Goal: Communication & Community: Participate in discussion

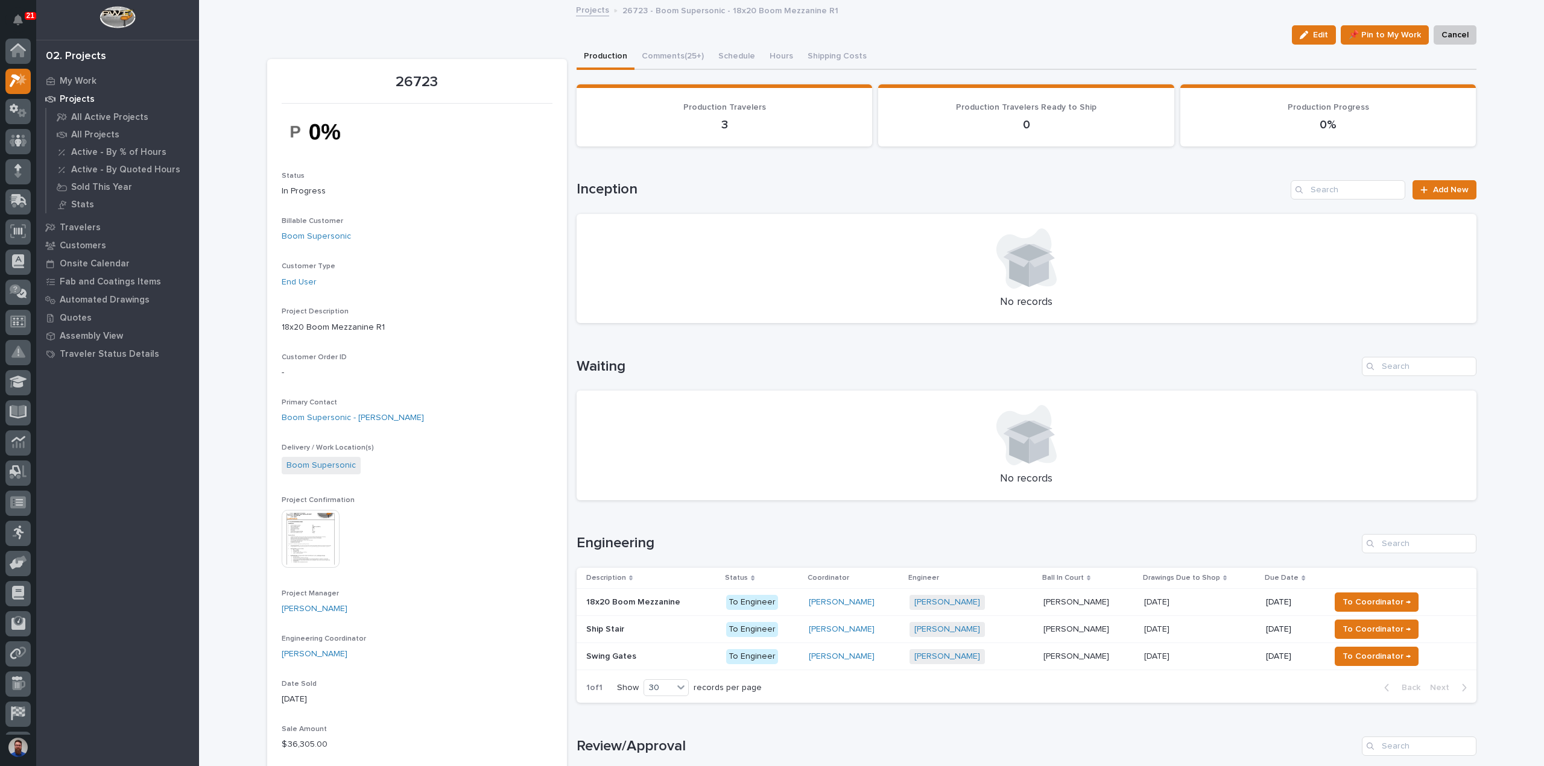
scroll to position [27, 0]
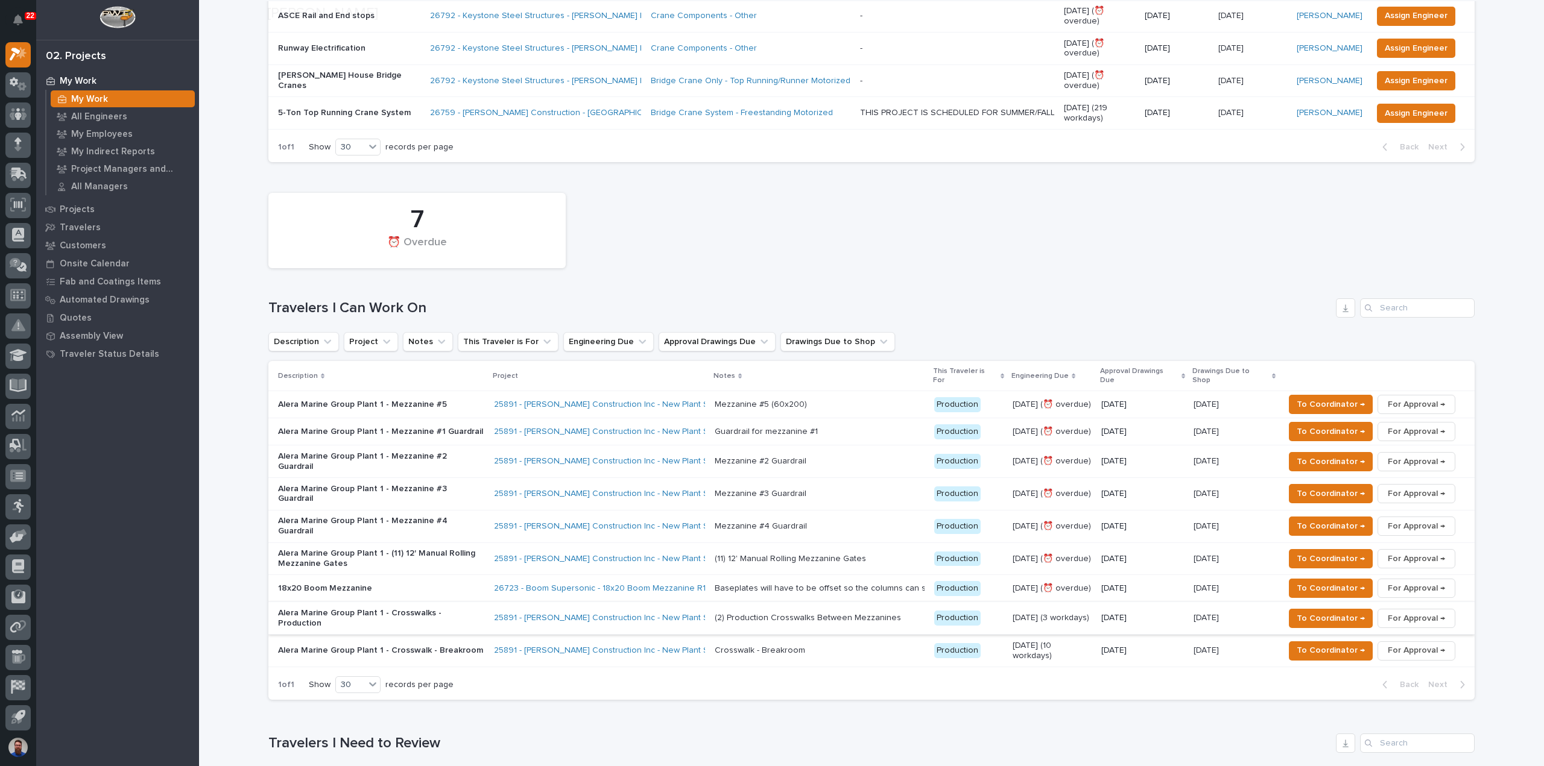
scroll to position [563, 0]
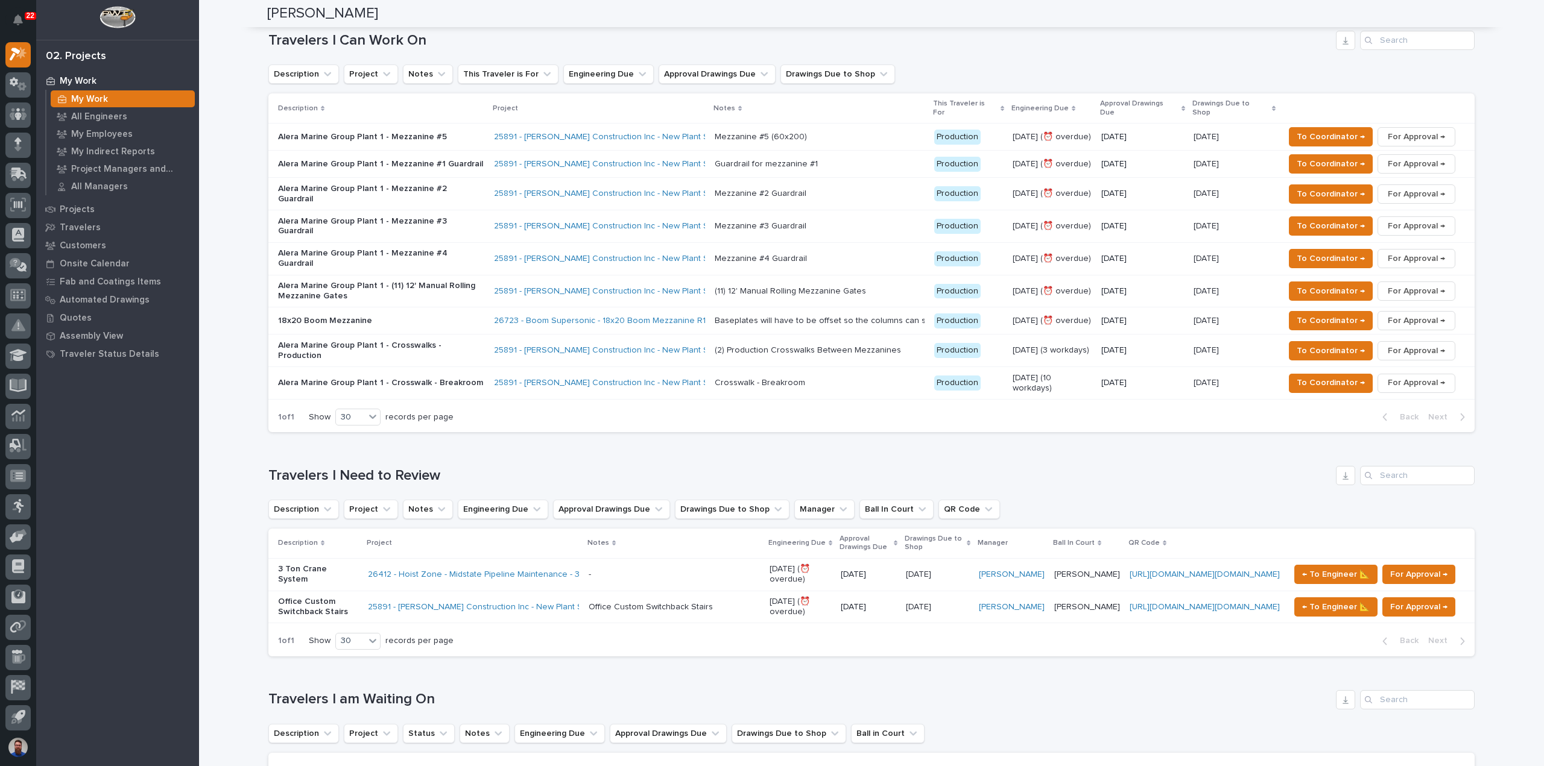
click at [658, 570] on p at bounding box center [673, 575] width 171 height 10
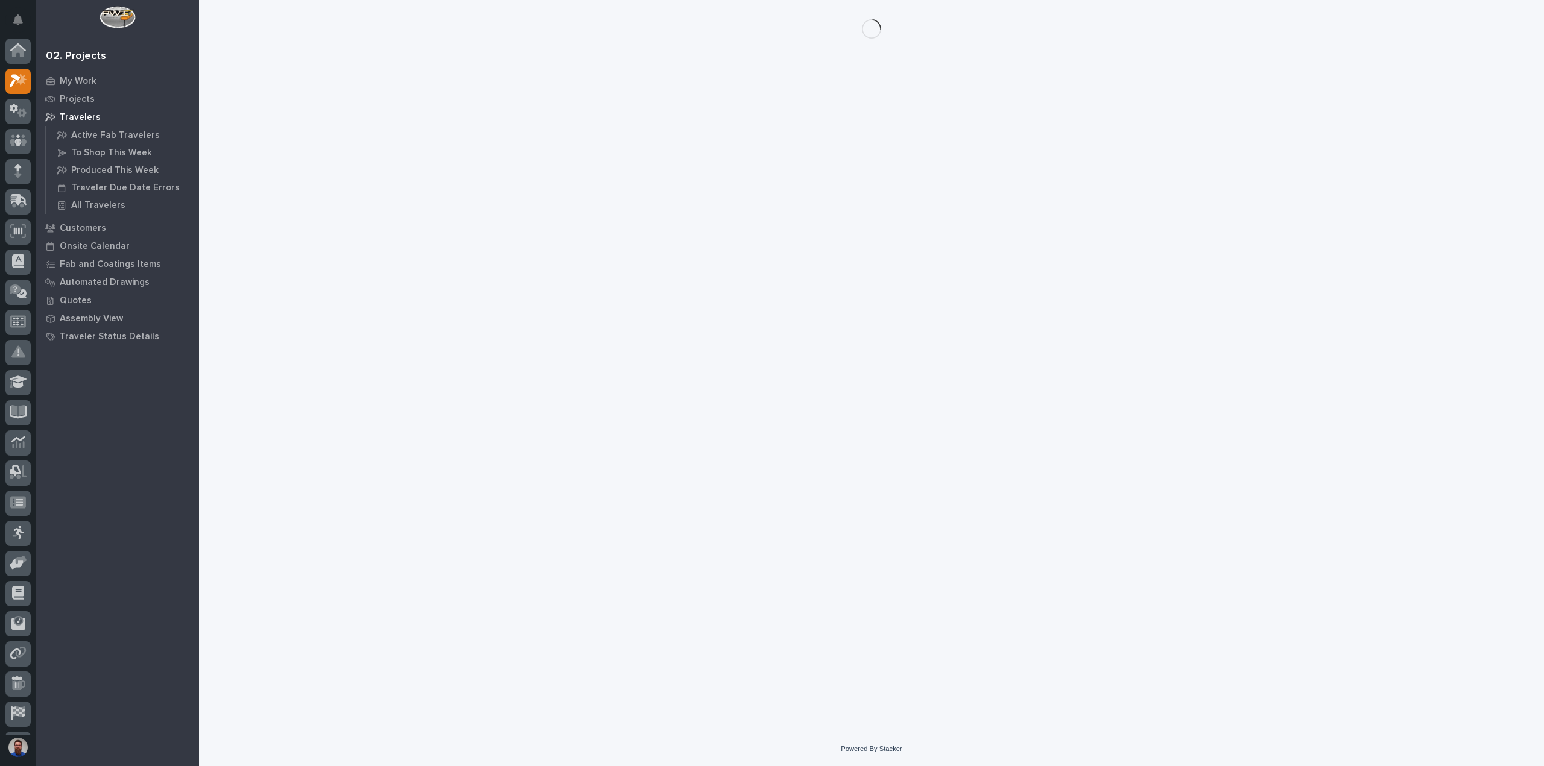
scroll to position [27, 0]
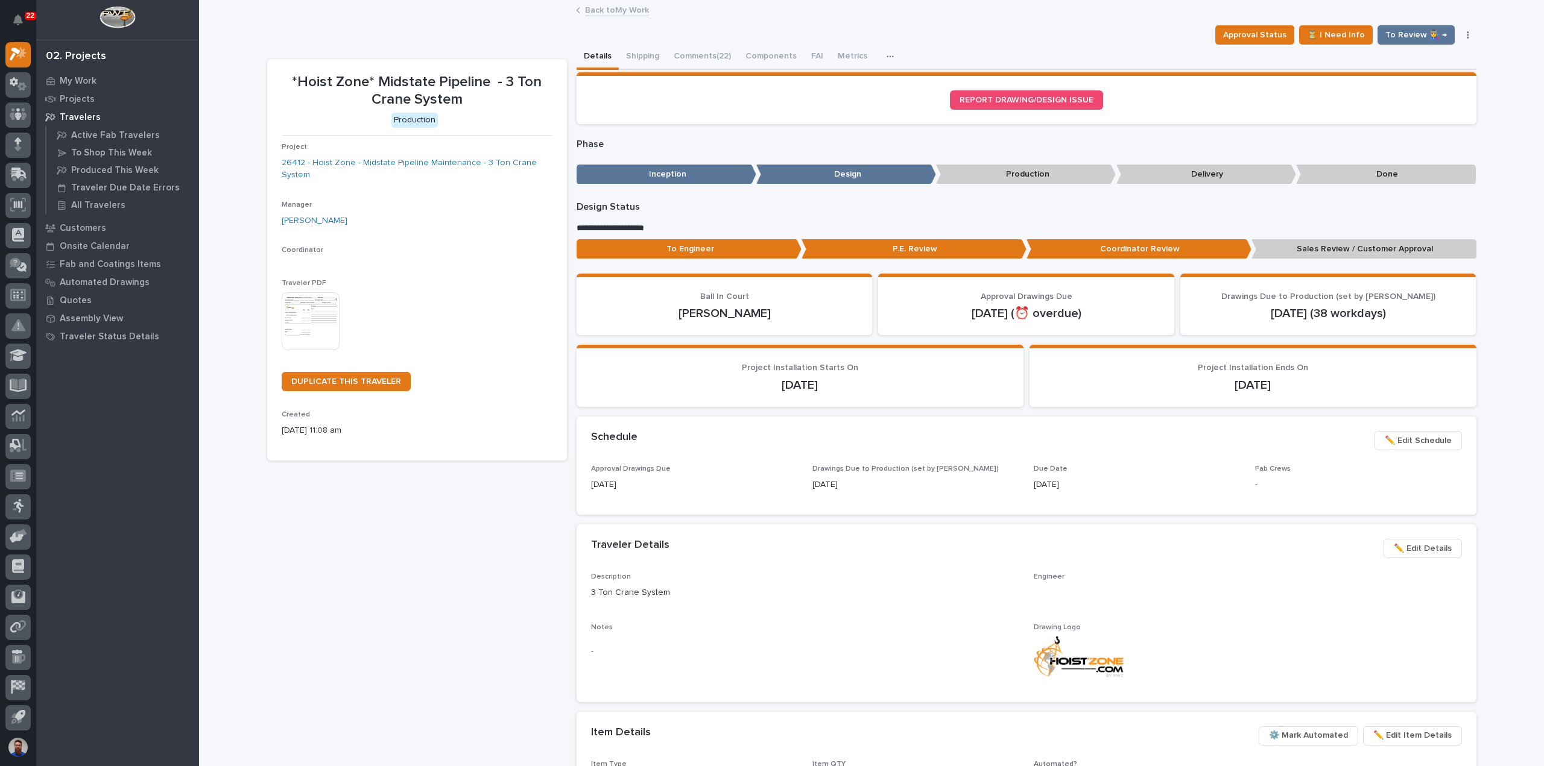
click at [725, 250] on p "To Engineer" at bounding box center [688, 249] width 225 height 20
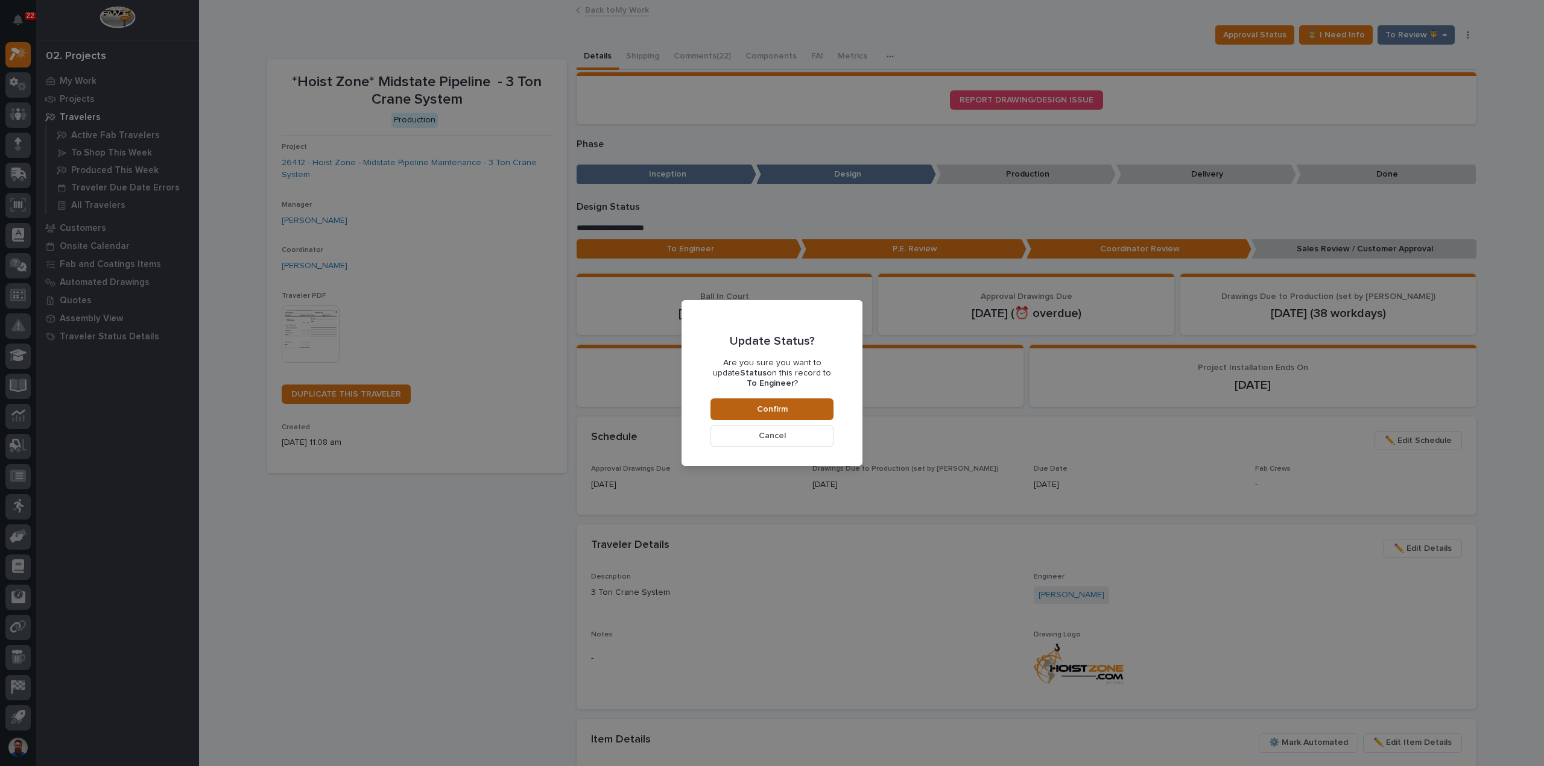
click at [730, 408] on button "Confirm" at bounding box center [771, 410] width 123 height 22
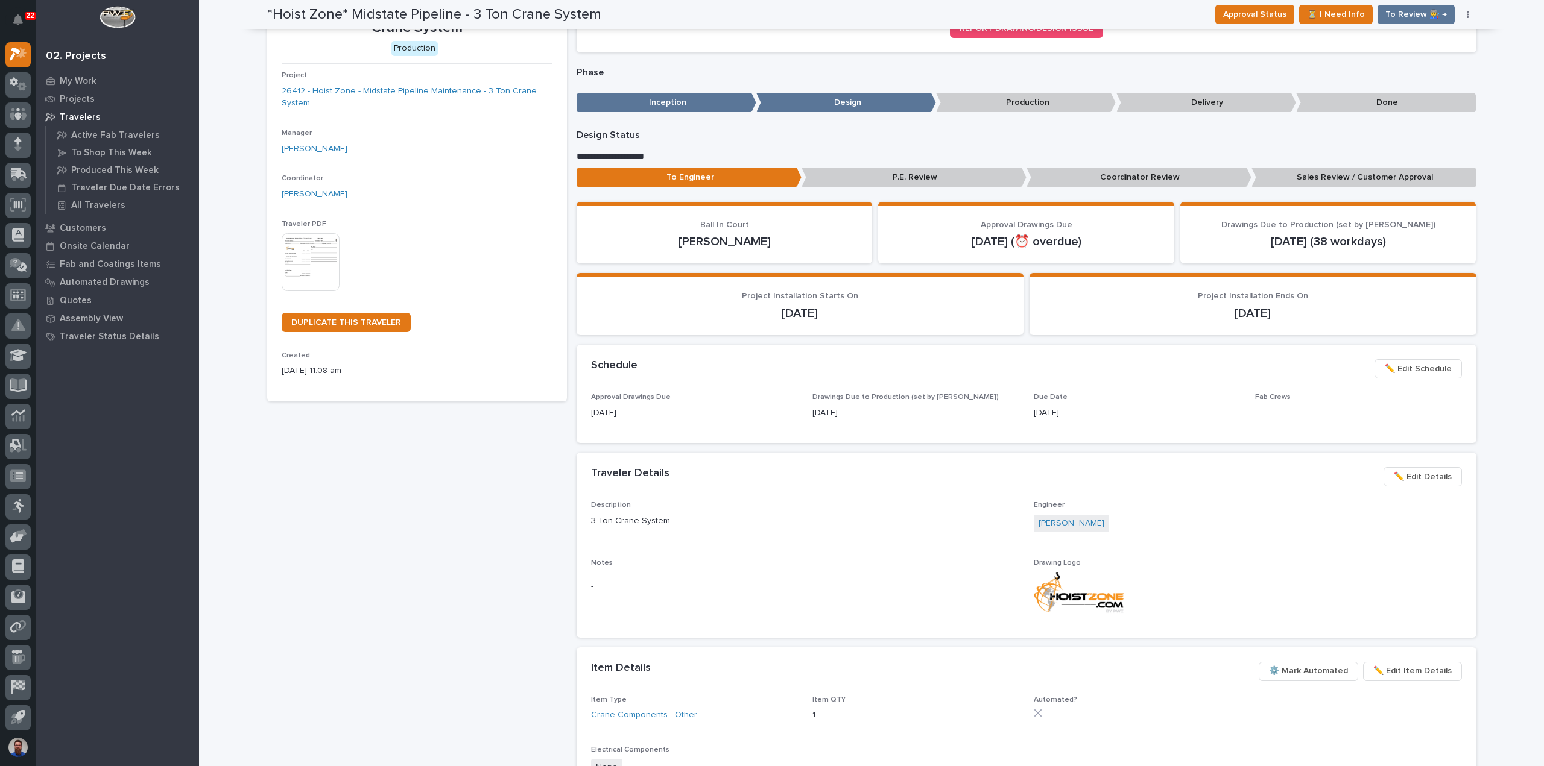
scroll to position [0, 0]
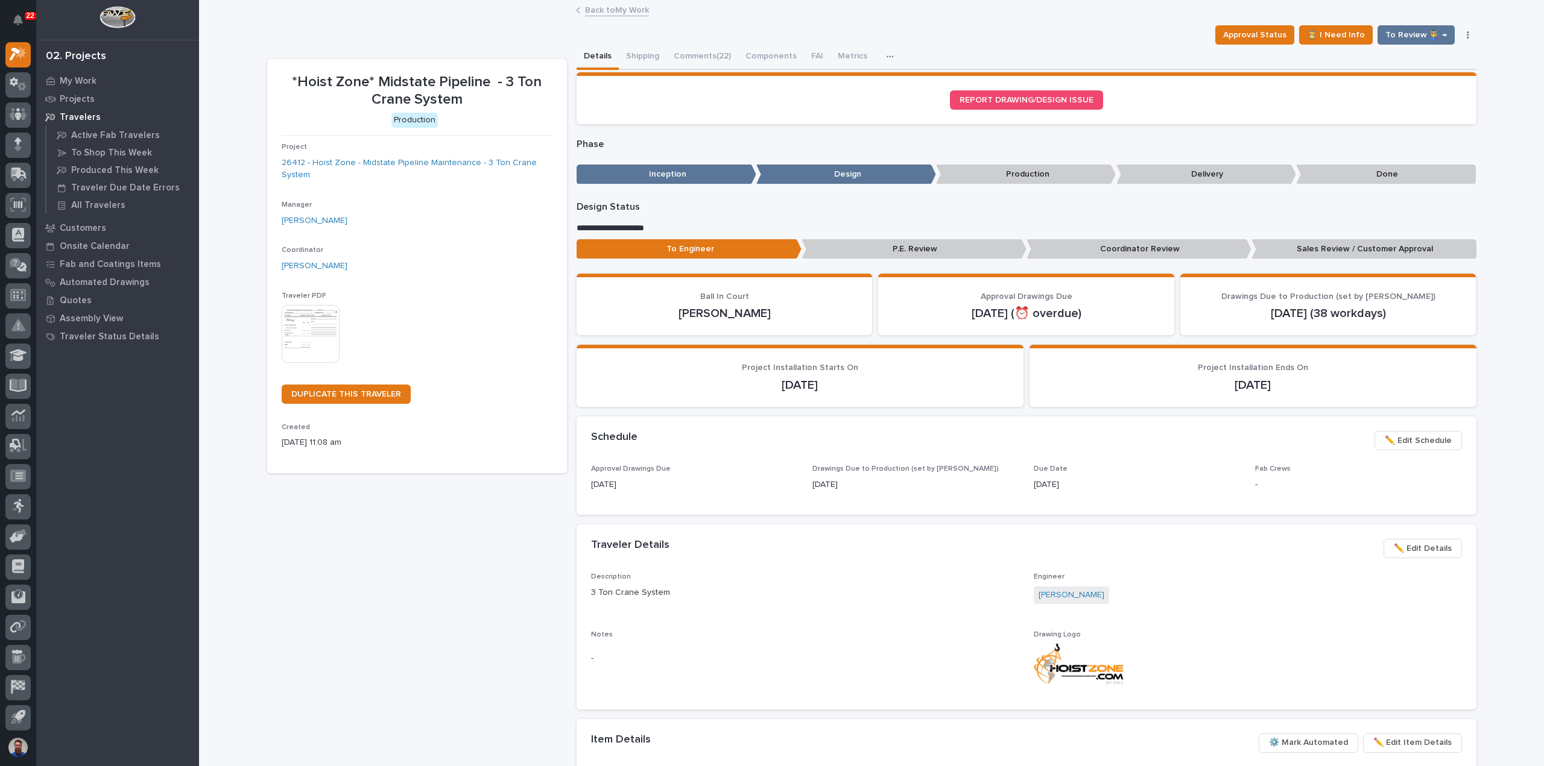
click at [696, 66] on button "Comments (22)" at bounding box center [702, 57] width 72 height 25
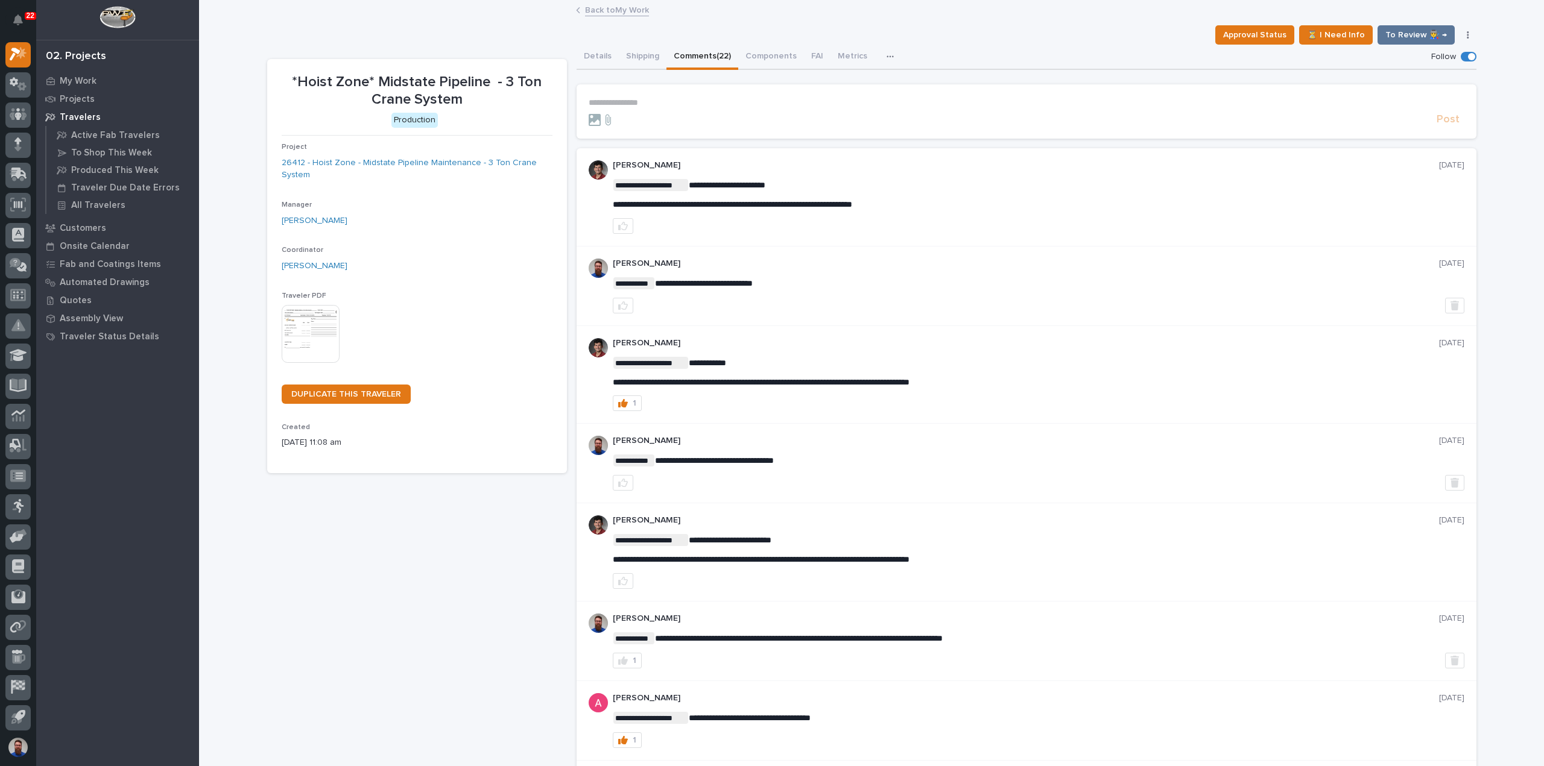
click at [654, 98] on p "**********" at bounding box center [1025, 103] width 875 height 10
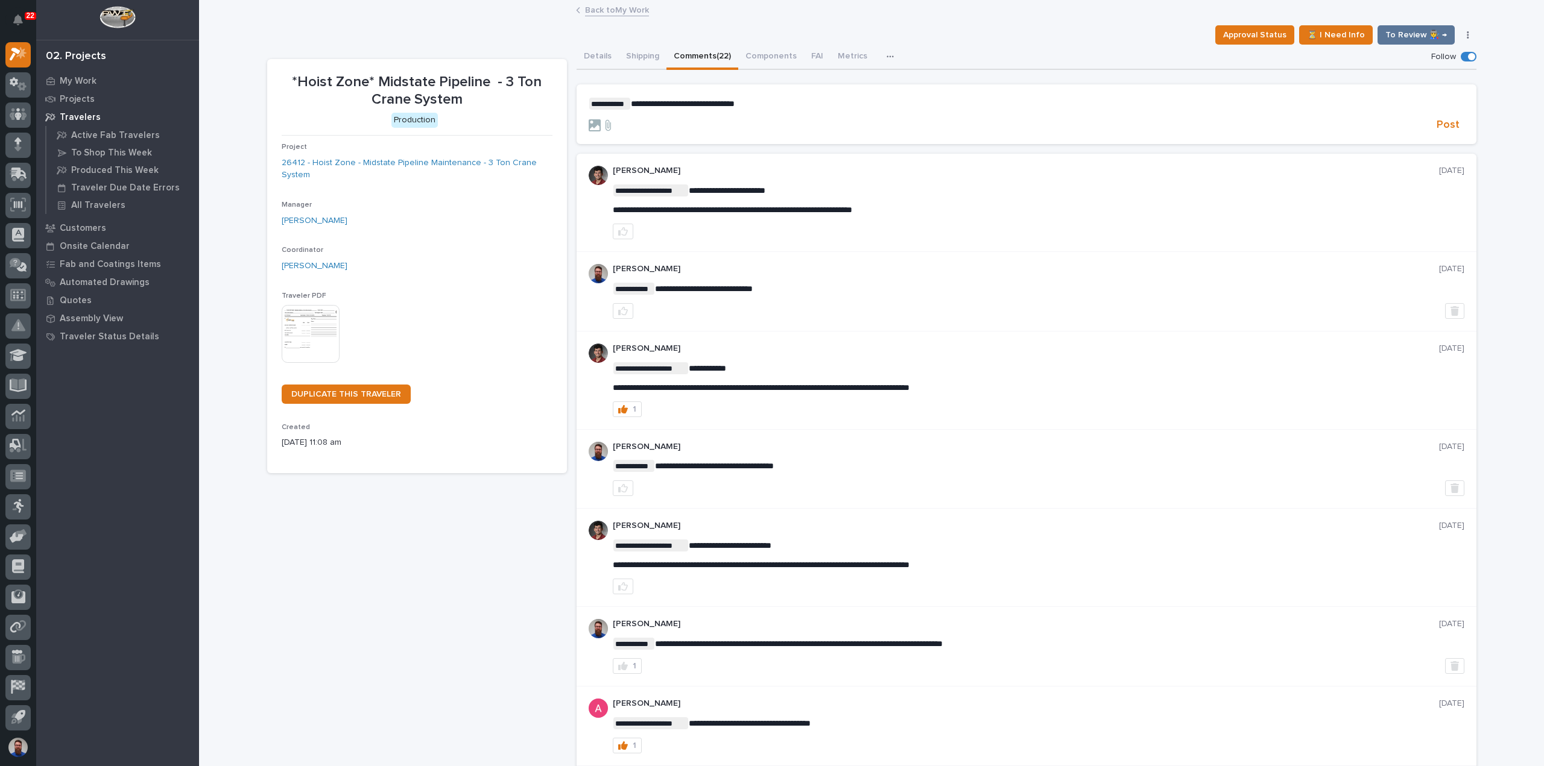
click at [675, 103] on span "**********" at bounding box center [683, 103] width 104 height 8
click at [1458, 131] on div "Post" at bounding box center [1025, 125] width 875 height 14
click at [1455, 130] on button "Post" at bounding box center [1447, 125] width 33 height 14
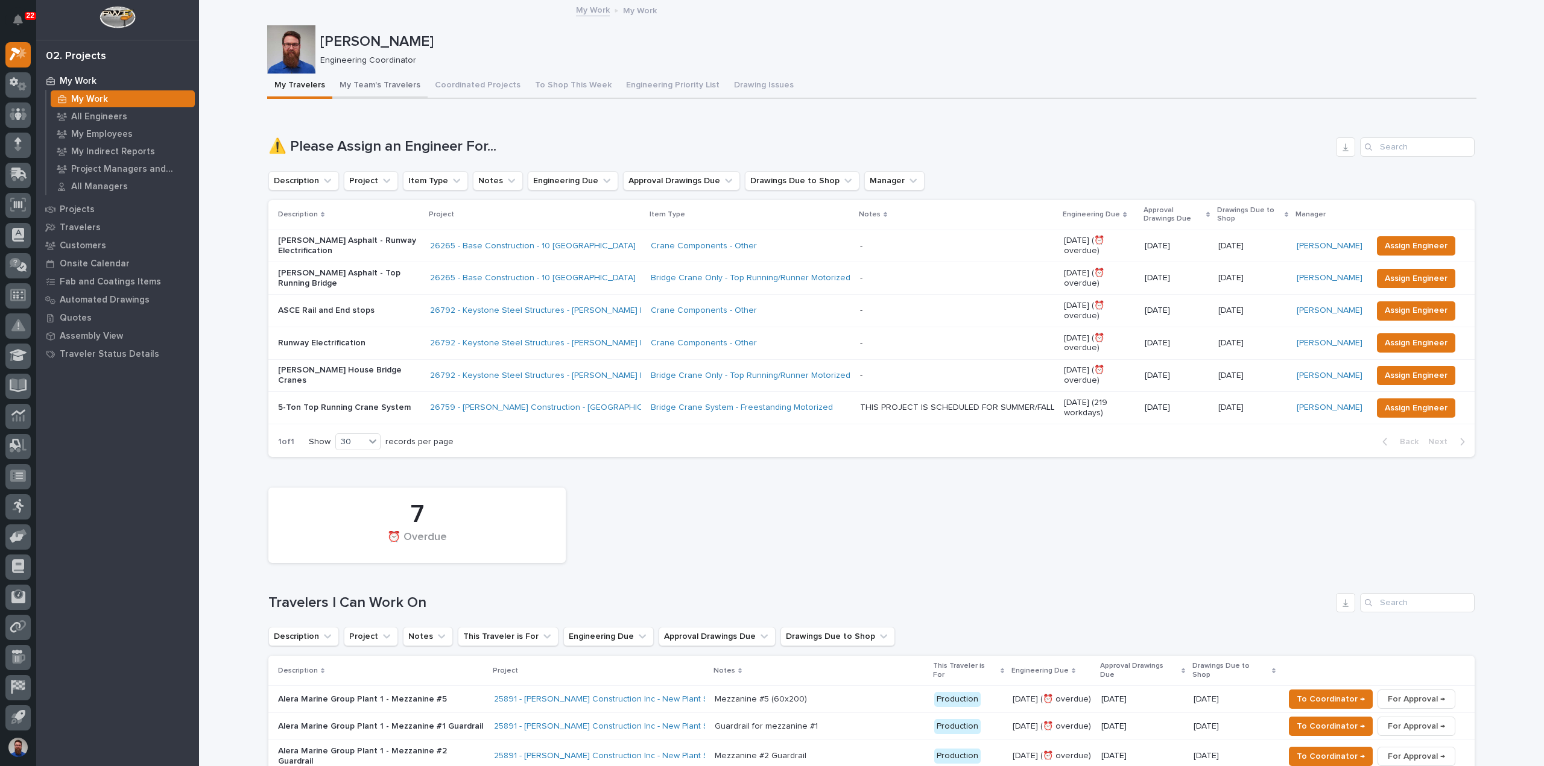
click at [358, 86] on button "My Team's Travelers" at bounding box center [379, 86] width 95 height 25
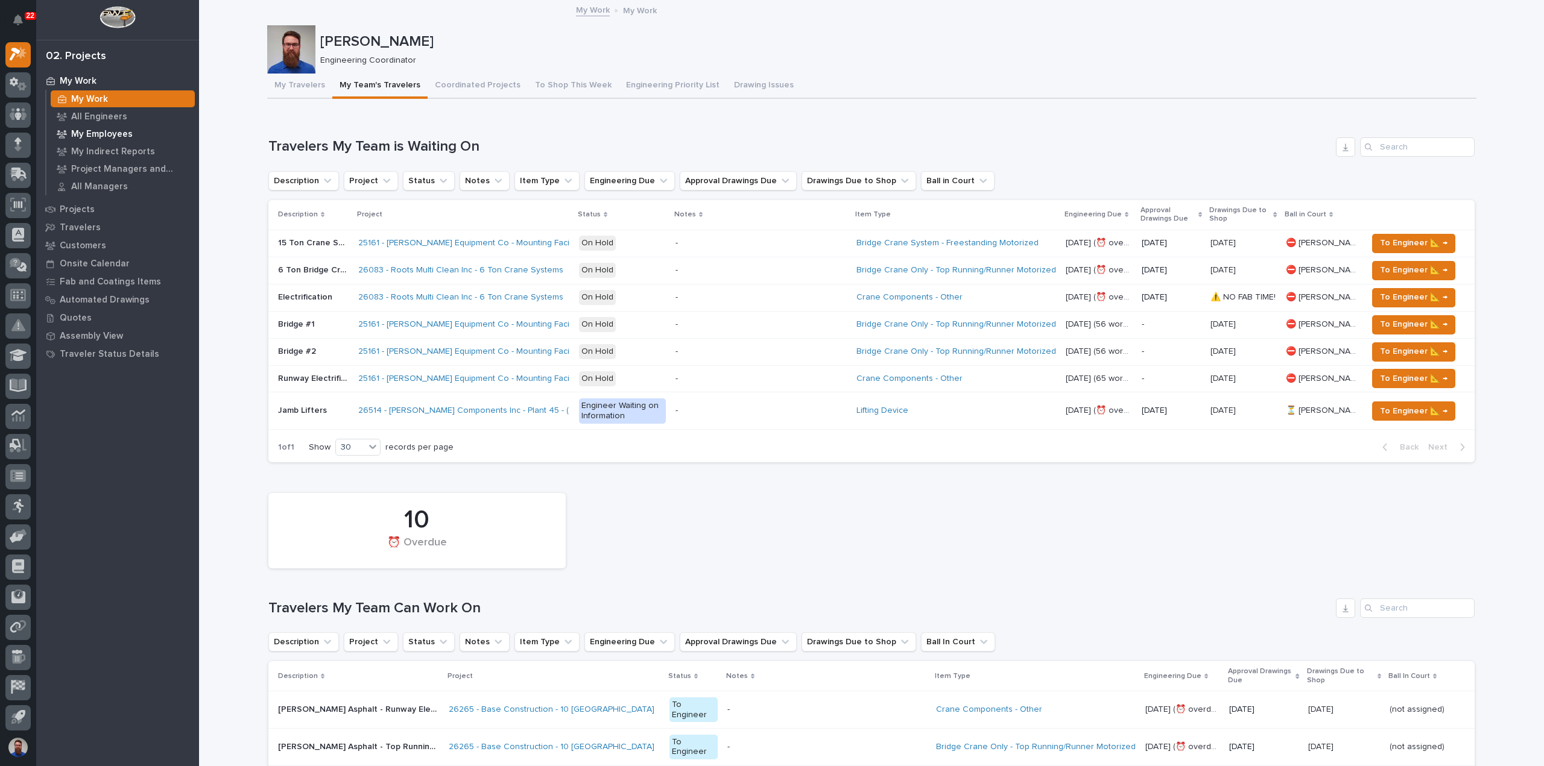
click at [104, 140] on div "My Employees" at bounding box center [123, 133] width 144 height 17
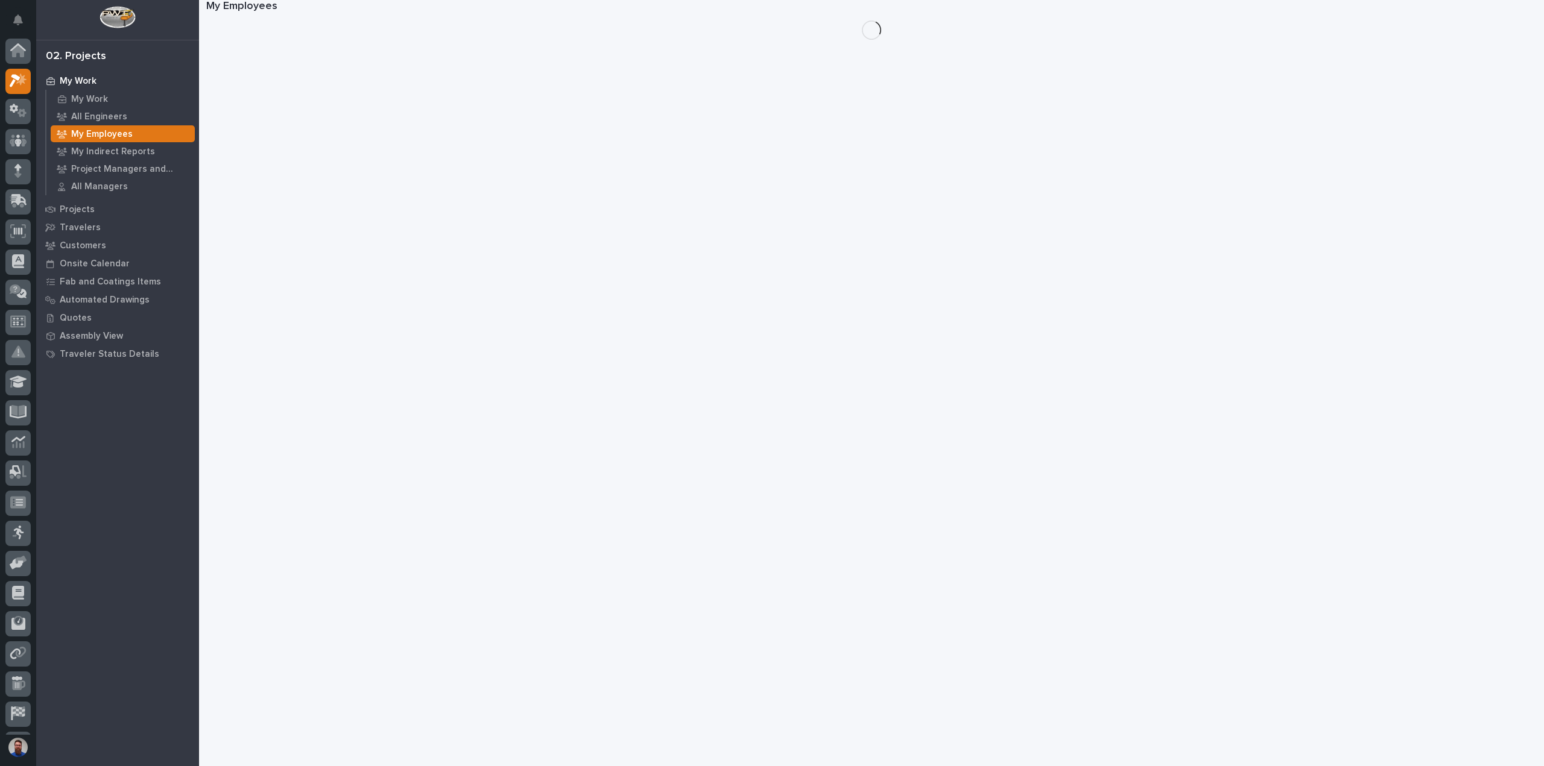
scroll to position [27, 0]
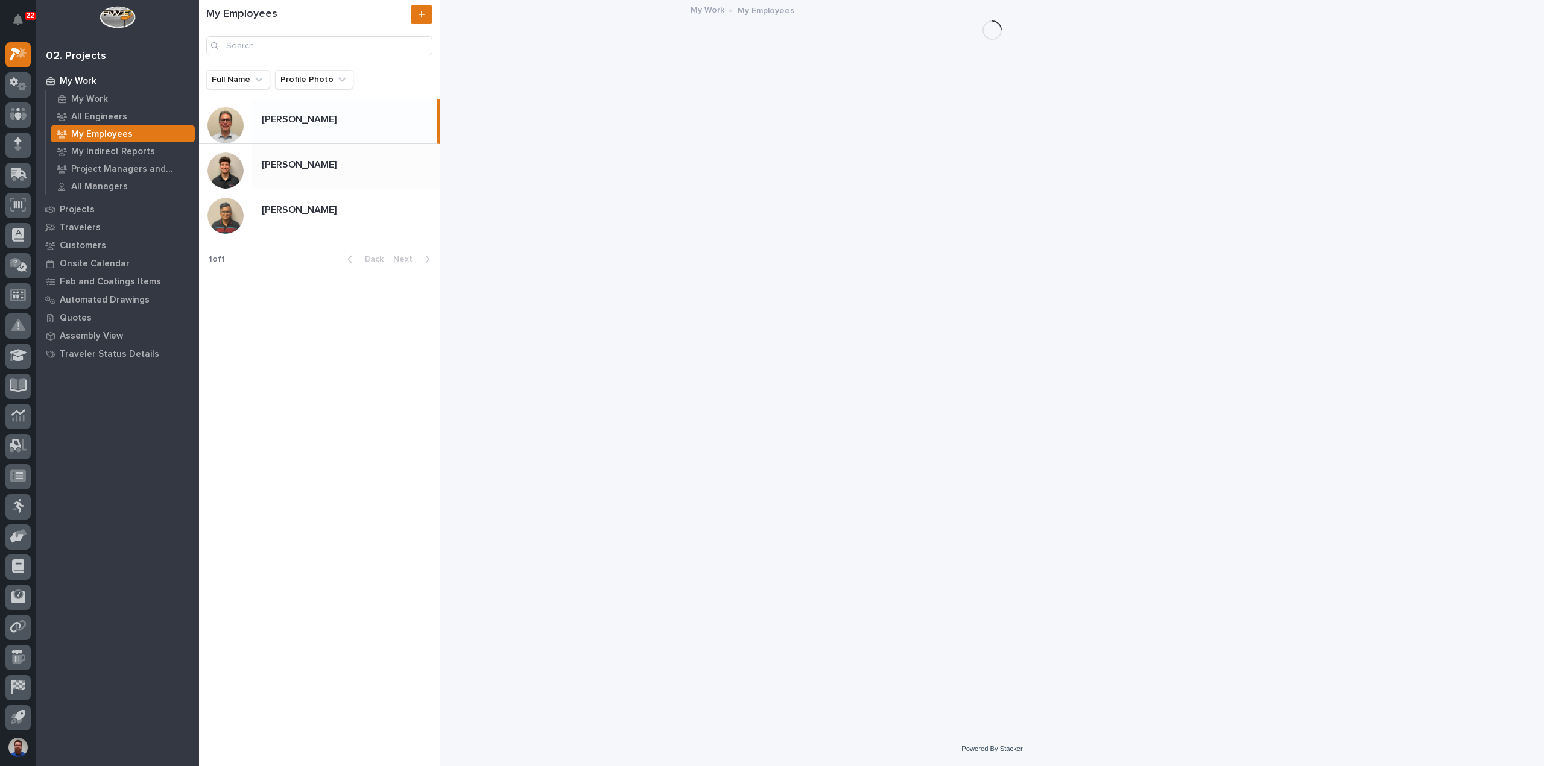
click at [336, 161] on p at bounding box center [348, 164] width 173 height 11
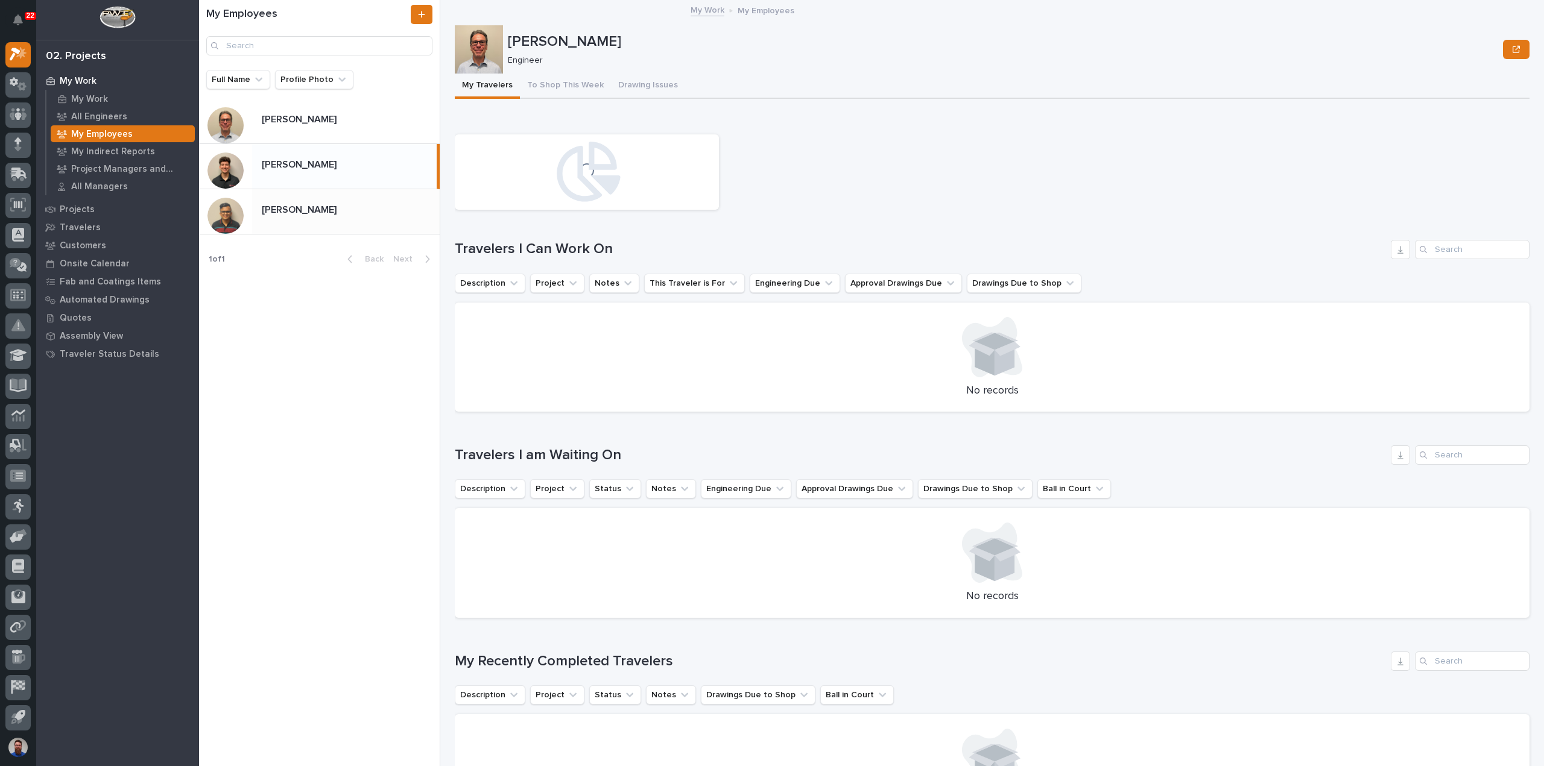
click at [337, 203] on div "Rishi Desai Rishi Desai" at bounding box center [346, 212] width 188 height 24
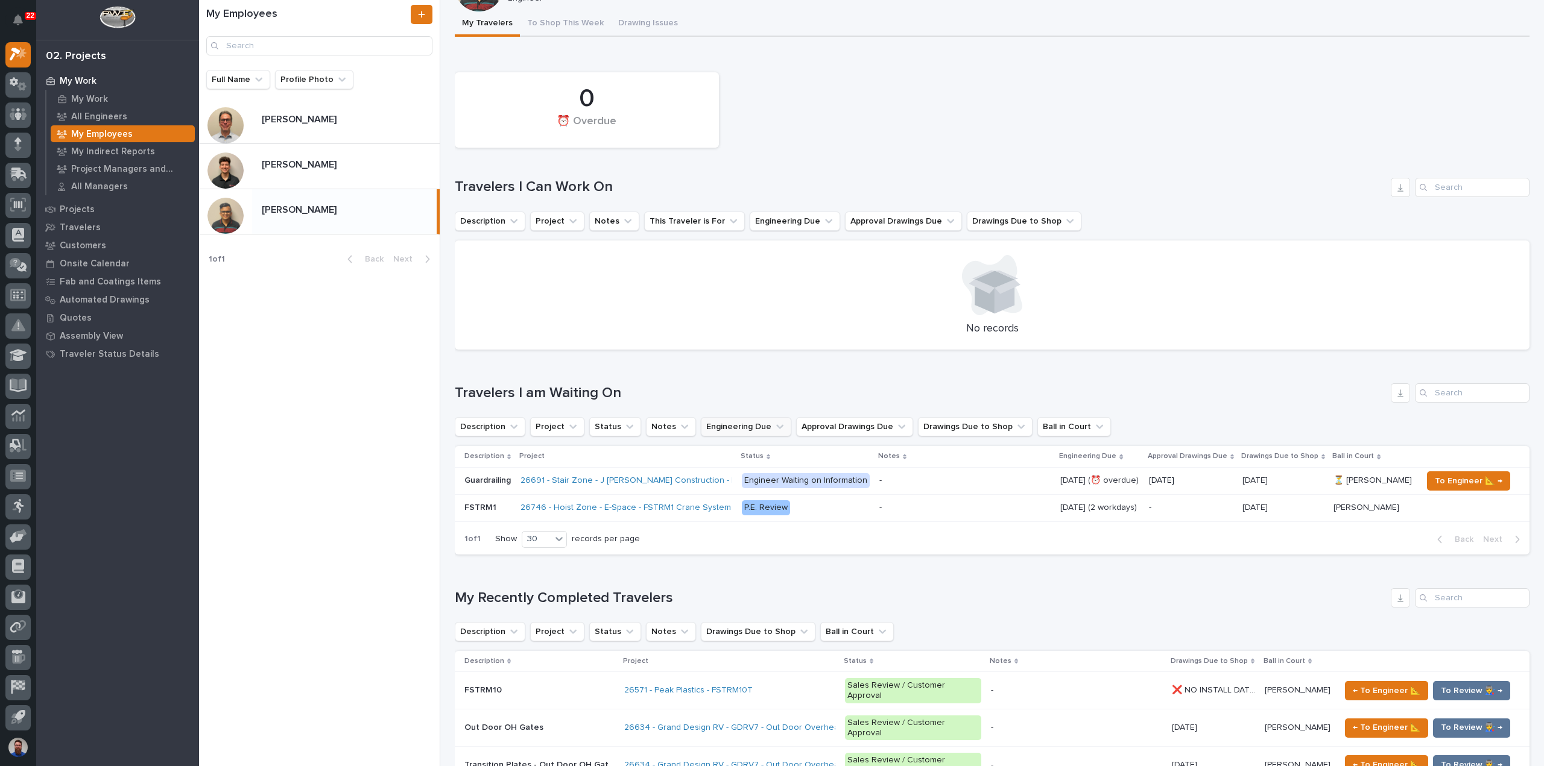
scroll to position [80, 0]
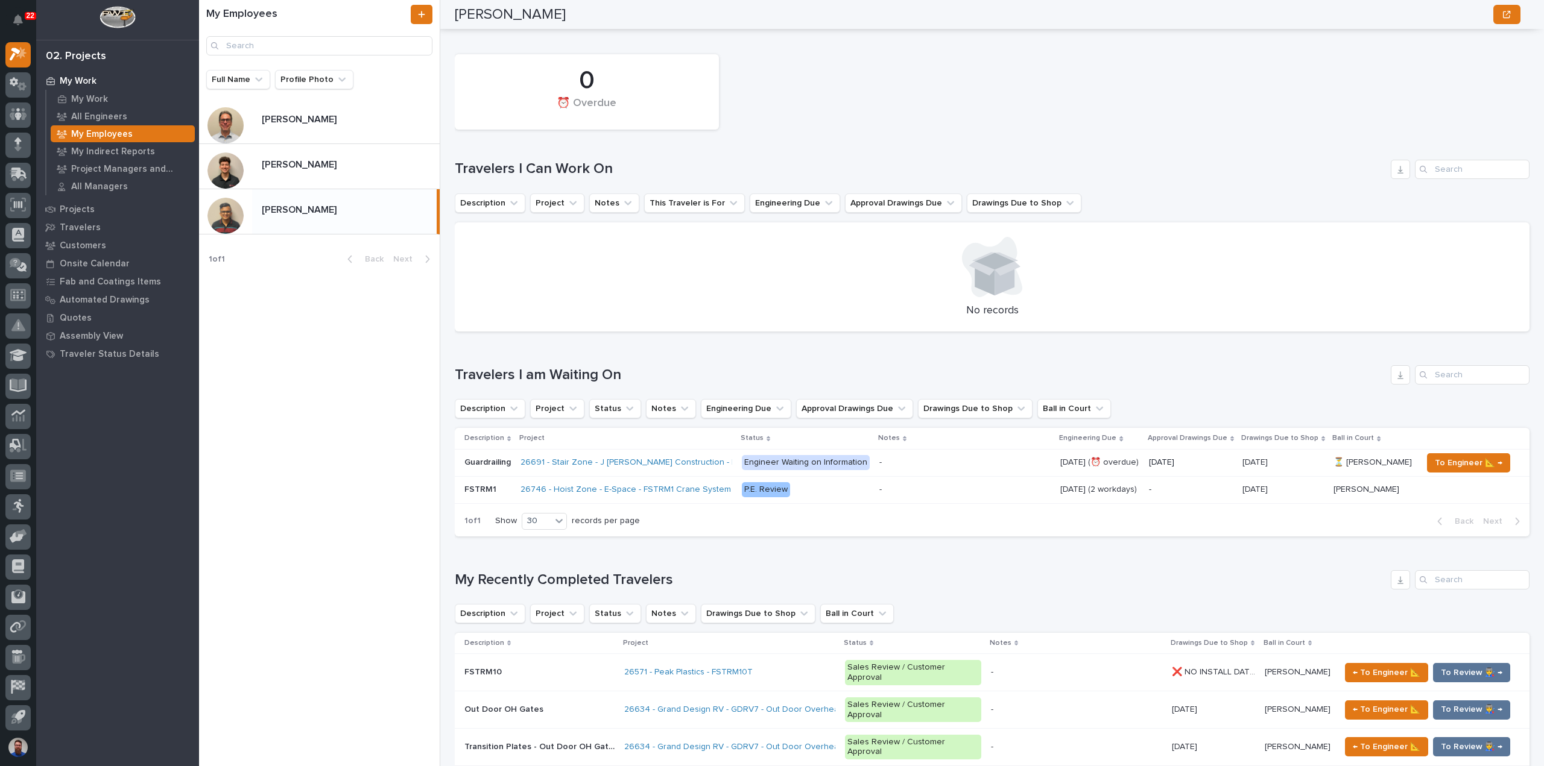
click at [808, 491] on p "P.E. Review" at bounding box center [806, 489] width 128 height 15
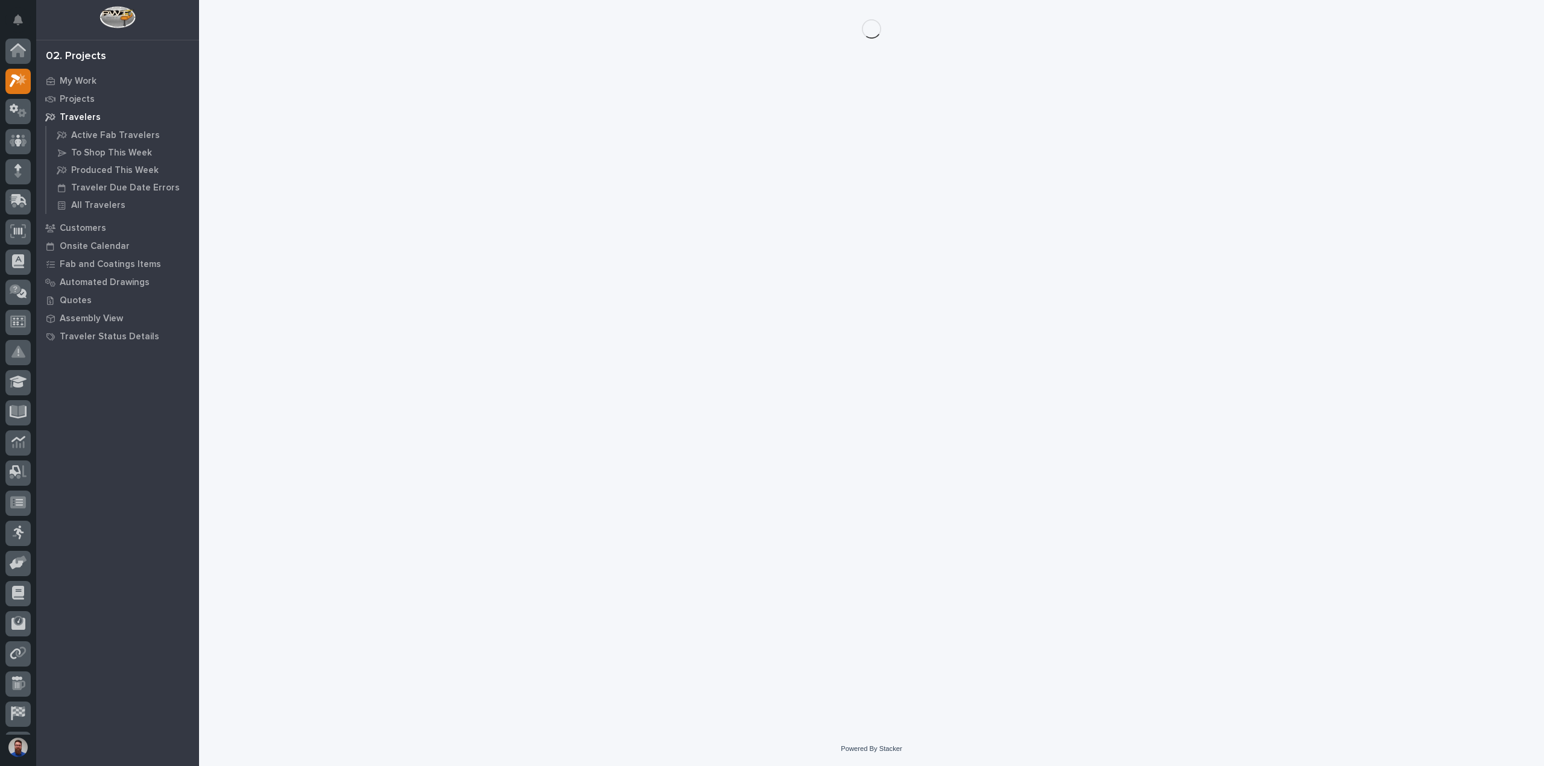
scroll to position [27, 0]
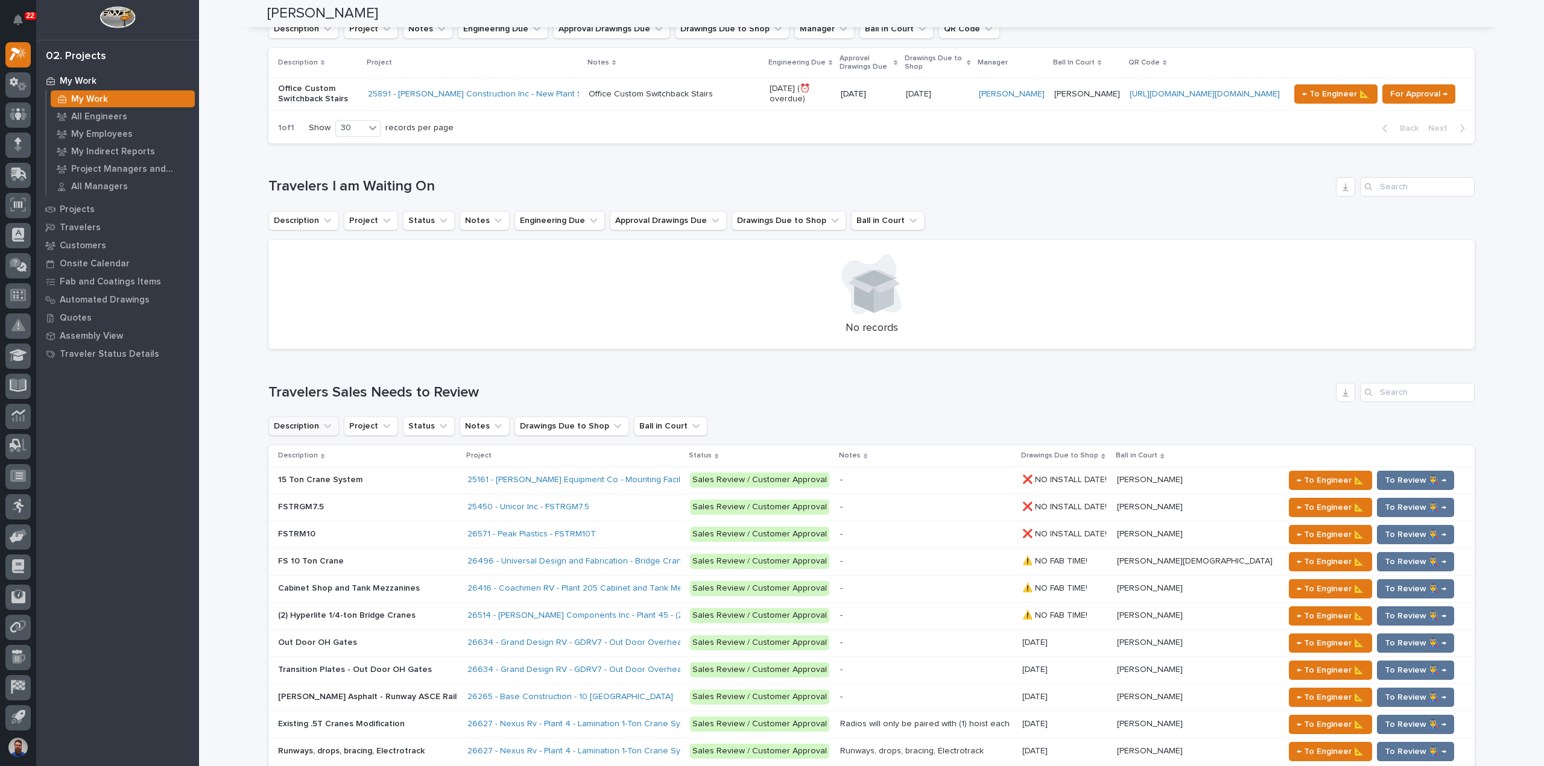
scroll to position [1045, 0]
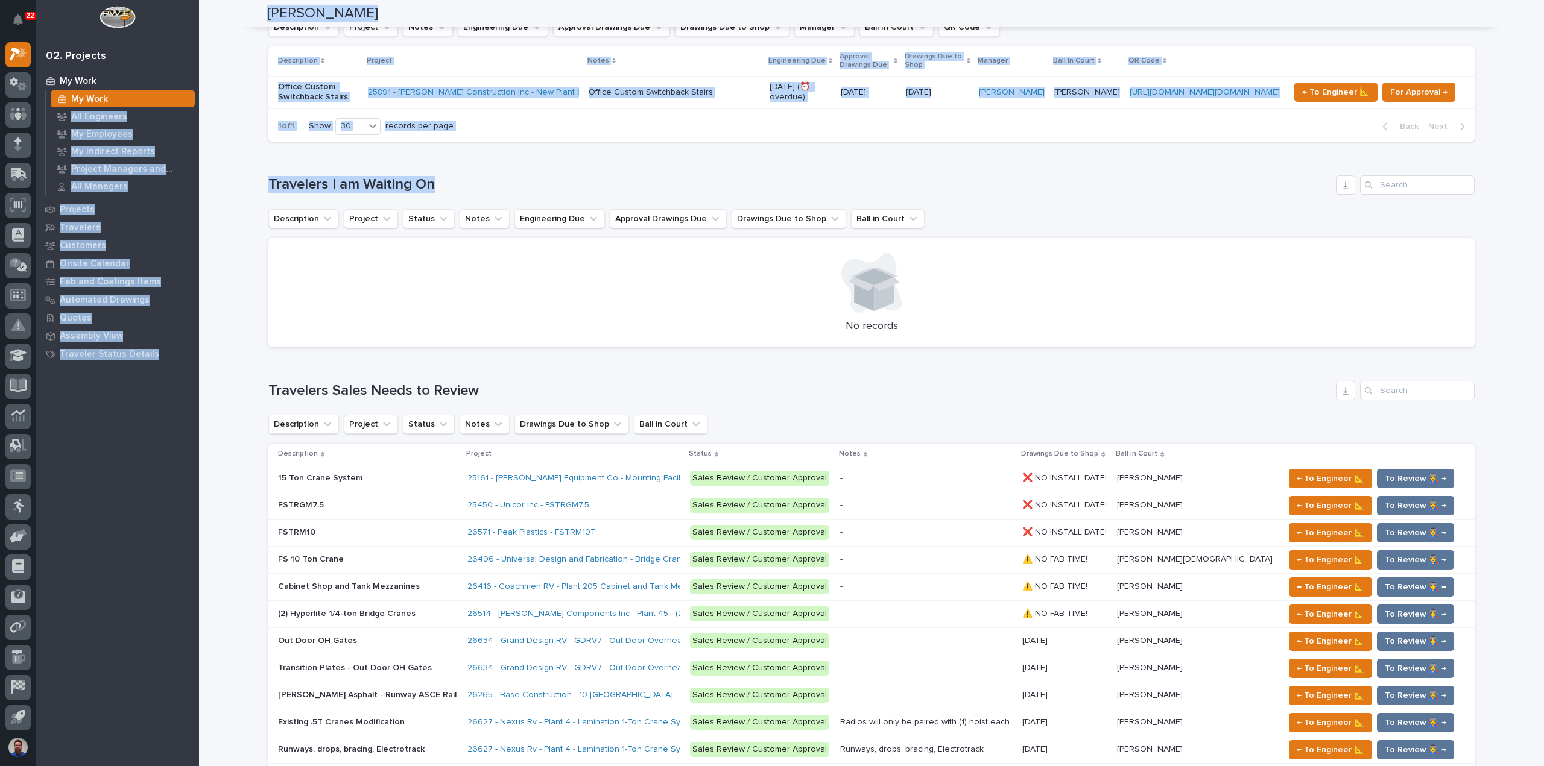
drag, startPoint x: 405, startPoint y: 142, endPoint x: 198, endPoint y: 130, distance: 207.2
click at [199, 130] on div "22 My Settings Log Out 02. Projects My Work My Work All Engineers My Employees …" at bounding box center [871, 355] width 1345 height 2800
click at [198, 130] on link "My Employees" at bounding box center [122, 133] width 153 height 17
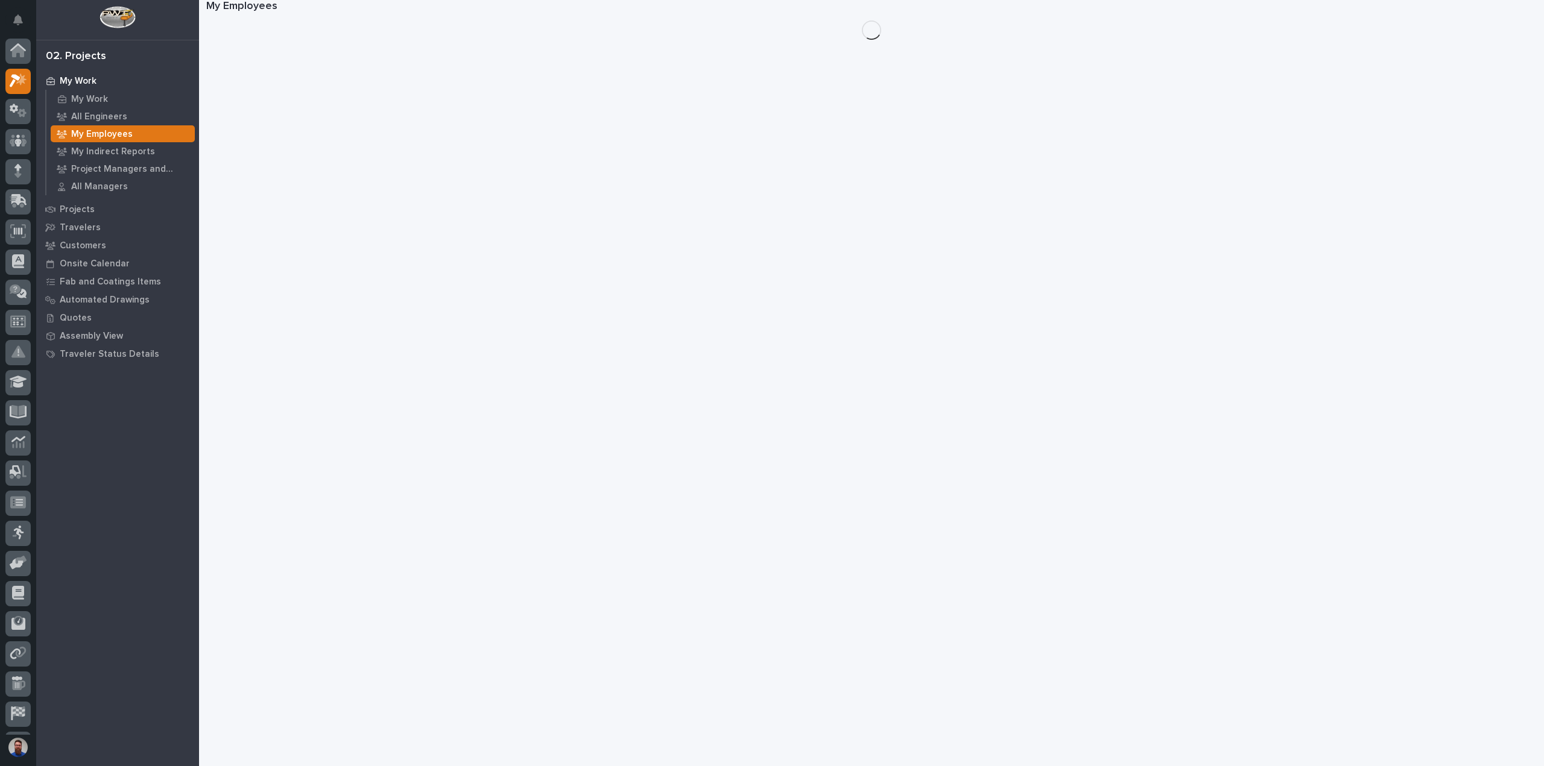
scroll to position [27, 0]
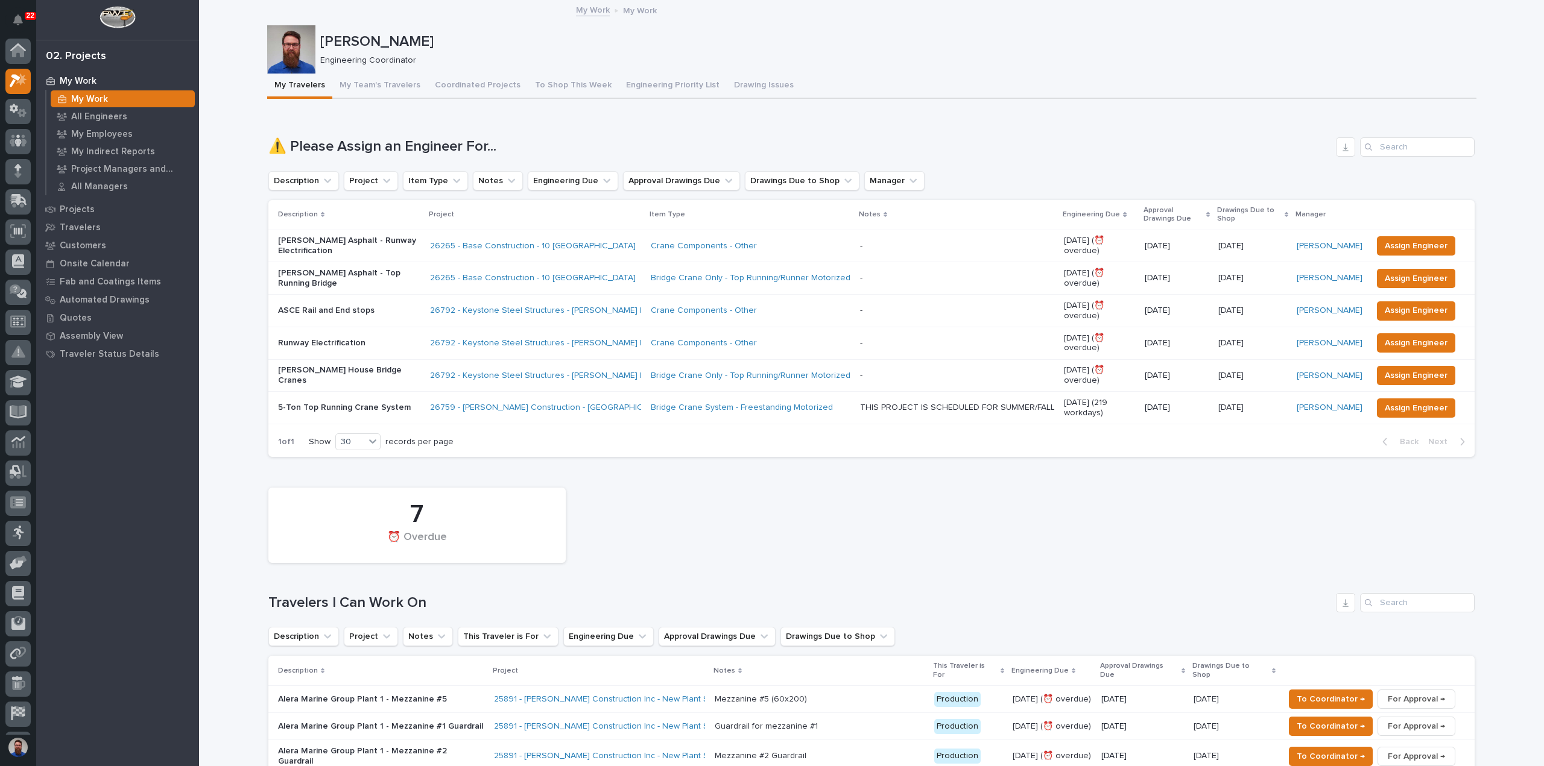
scroll to position [27, 0]
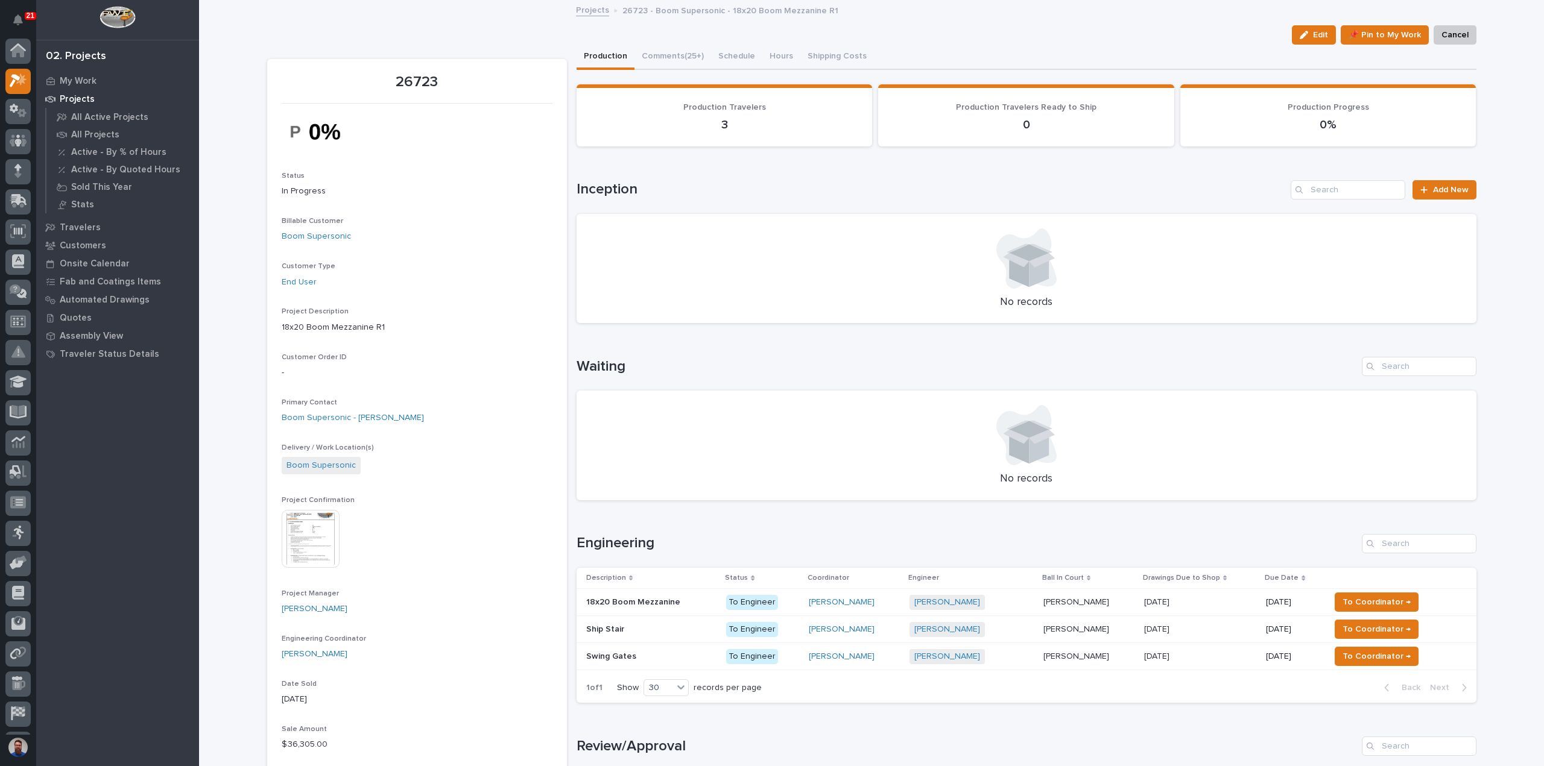
scroll to position [27, 0]
